Goal: Communication & Community: Answer question/provide support

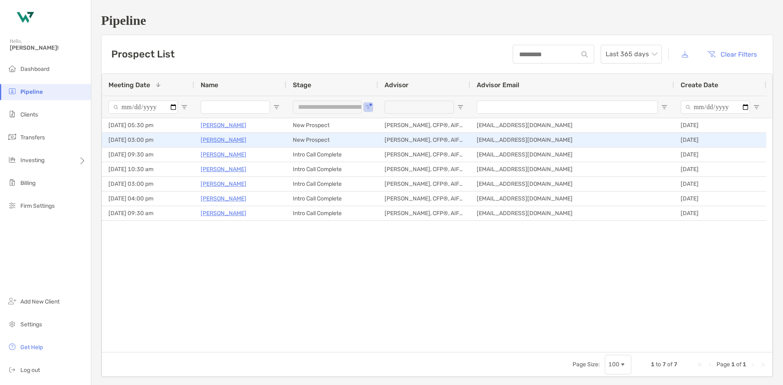
click at [226, 142] on p "[PERSON_NAME]" at bounding box center [224, 140] width 46 height 10
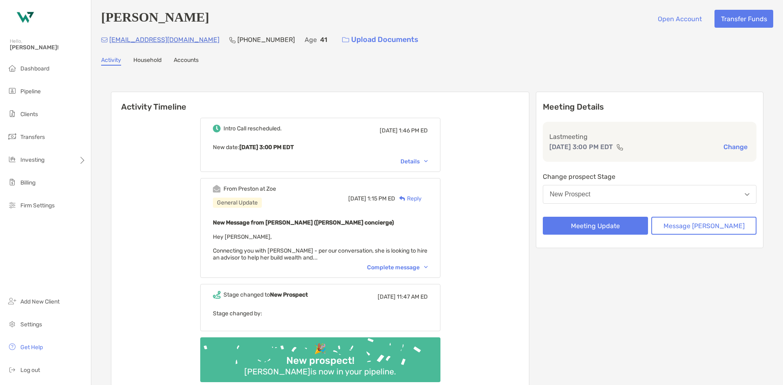
click at [423, 267] on div "Complete message" at bounding box center [397, 267] width 61 height 7
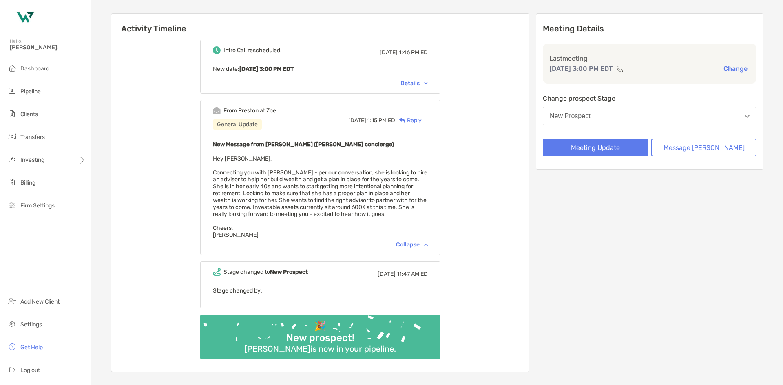
scroll to position [82, 0]
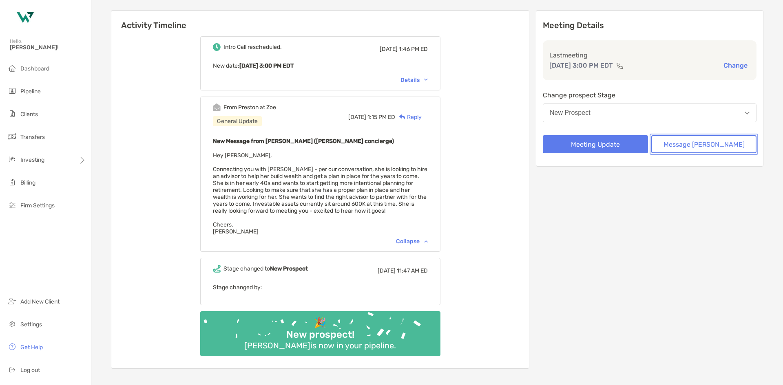
click at [692, 141] on button "Message [PERSON_NAME]" at bounding box center [703, 144] width 105 height 18
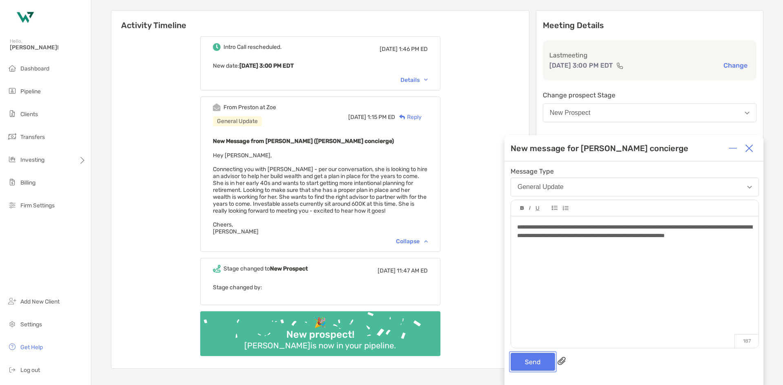
click at [528, 365] on button "Send" at bounding box center [532, 362] width 44 height 18
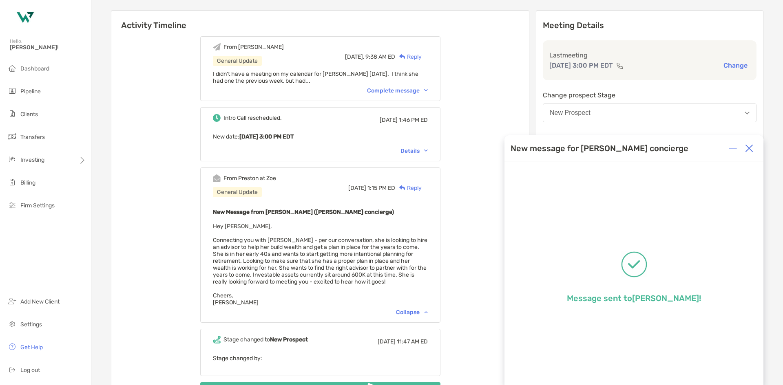
scroll to position [0, 0]
